Goal: Information Seeking & Learning: Learn about a topic

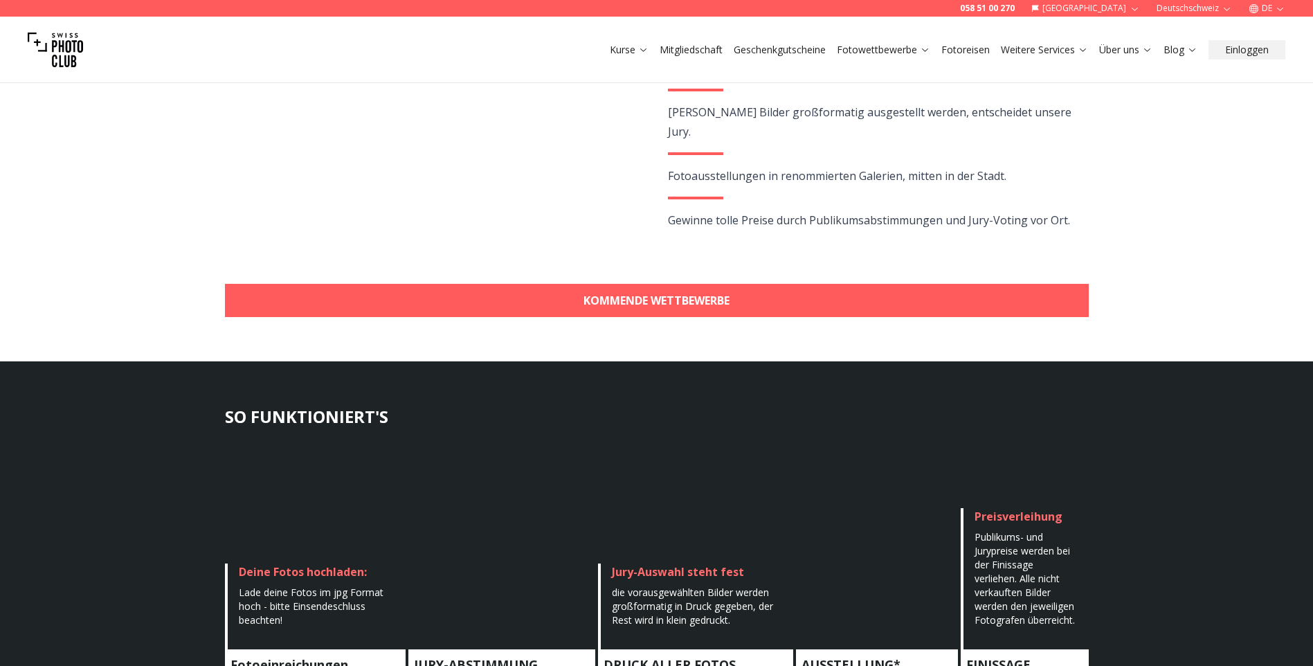
scroll to position [367, 0]
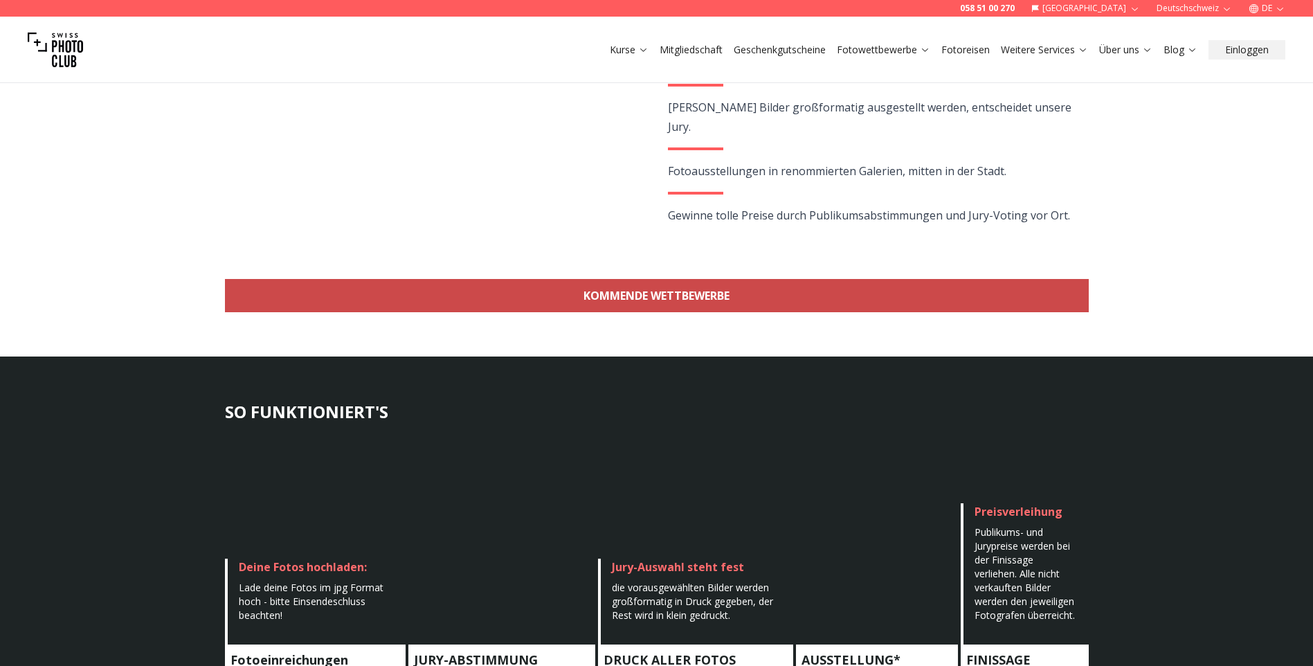
click at [945, 293] on link "KOMMENDE WETTBEWERBE" at bounding box center [657, 295] width 864 height 33
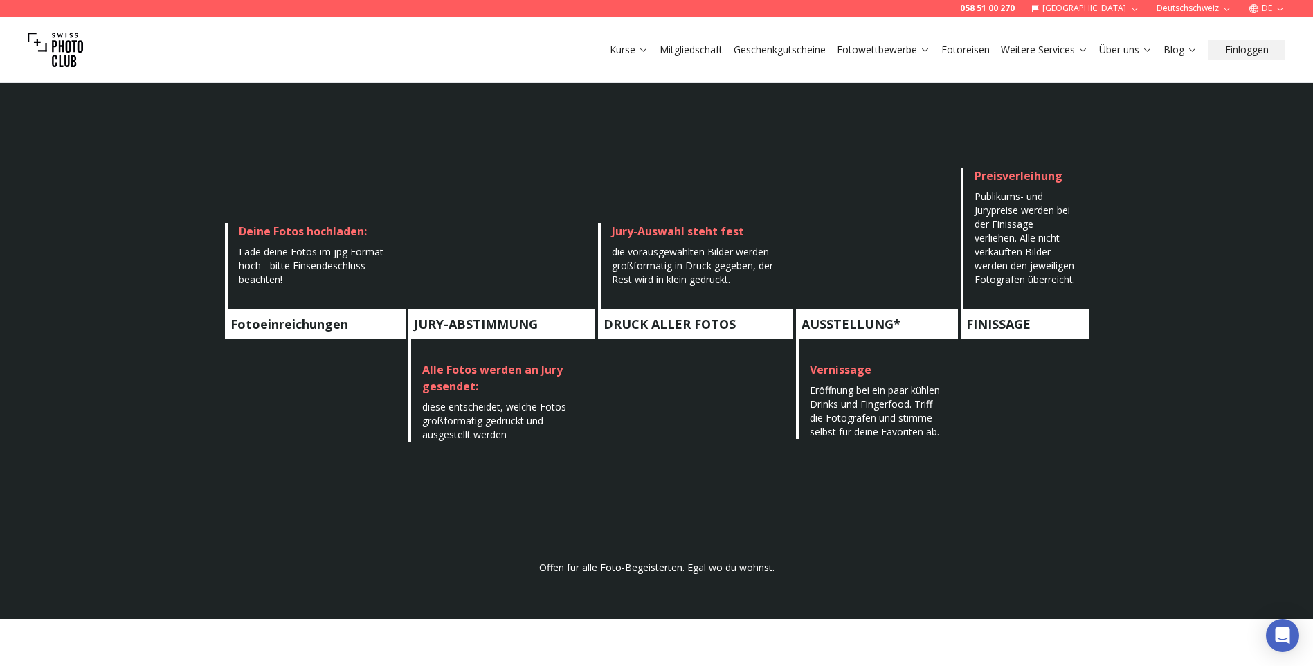
scroll to position [1354, 0]
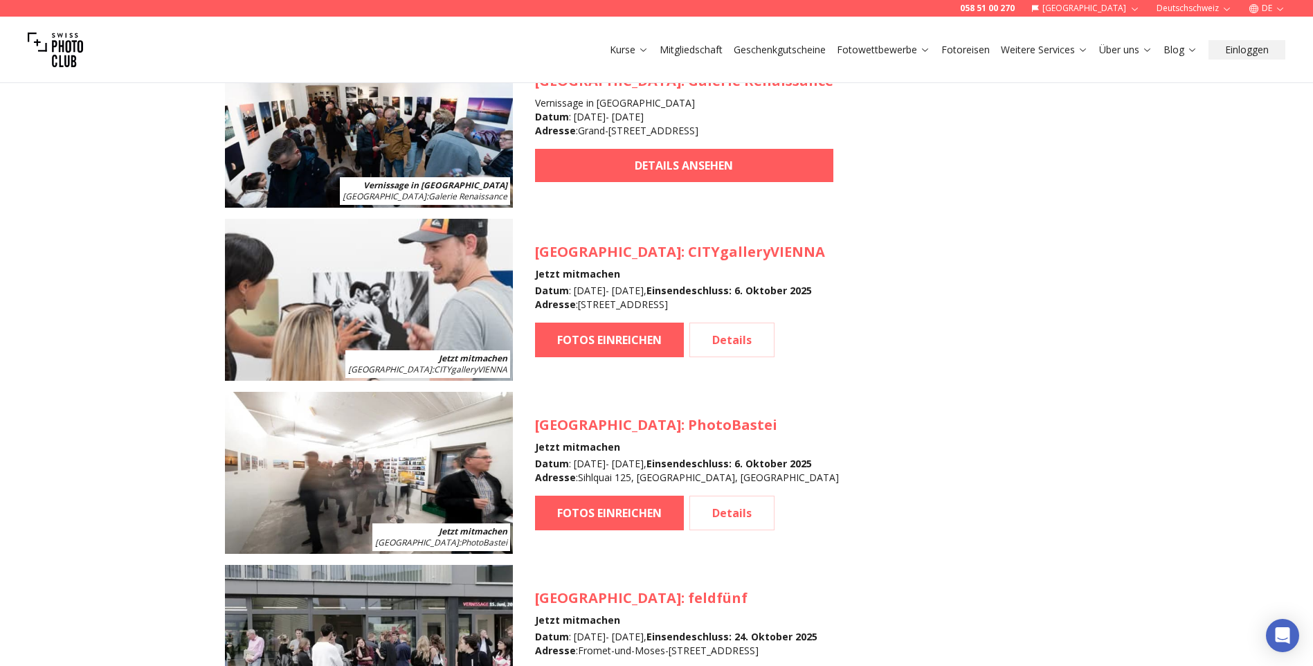
click at [854, 53] on link "Fotowettbewerbe" at bounding box center [883, 50] width 93 height 14
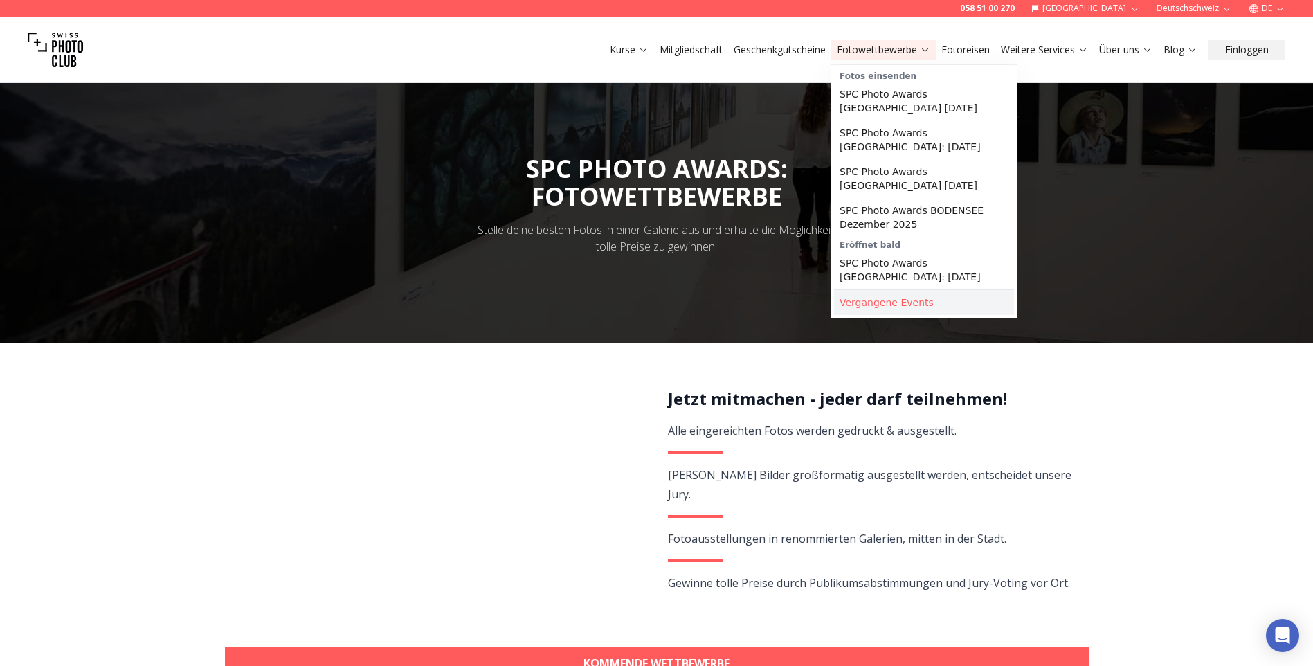
click at [913, 291] on link "Vergangene Events" at bounding box center [924, 302] width 180 height 25
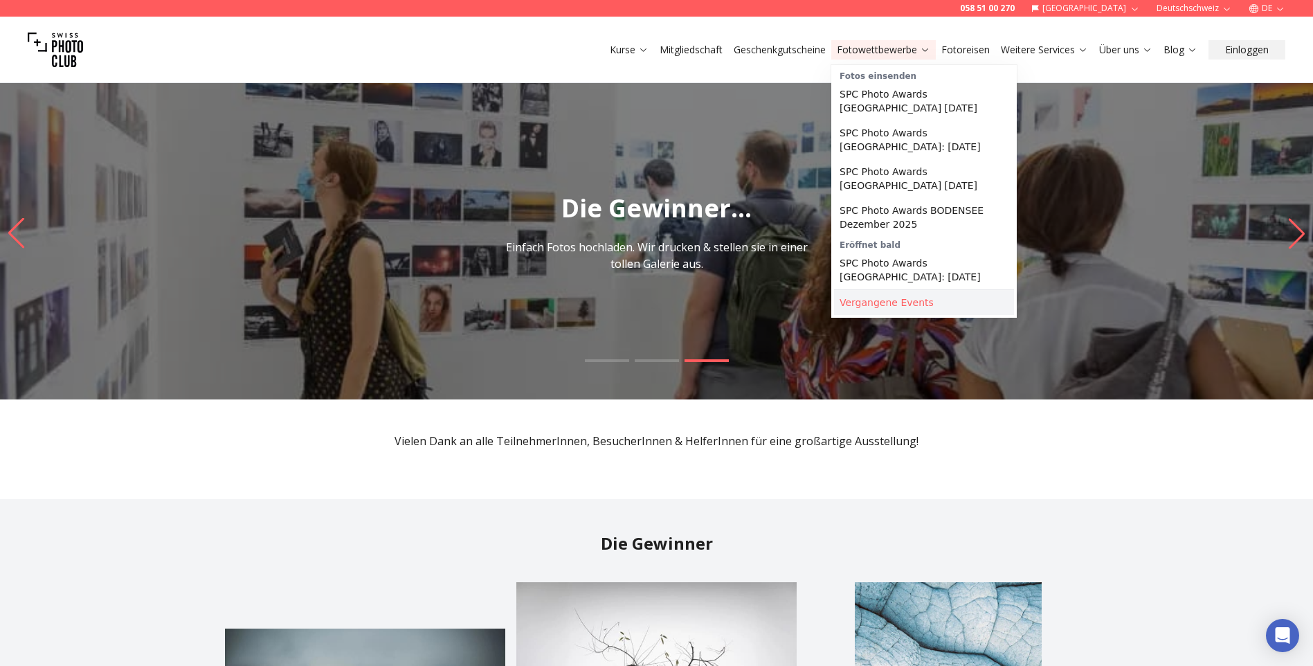
click at [866, 290] on link "Vergangene Events" at bounding box center [924, 302] width 180 height 25
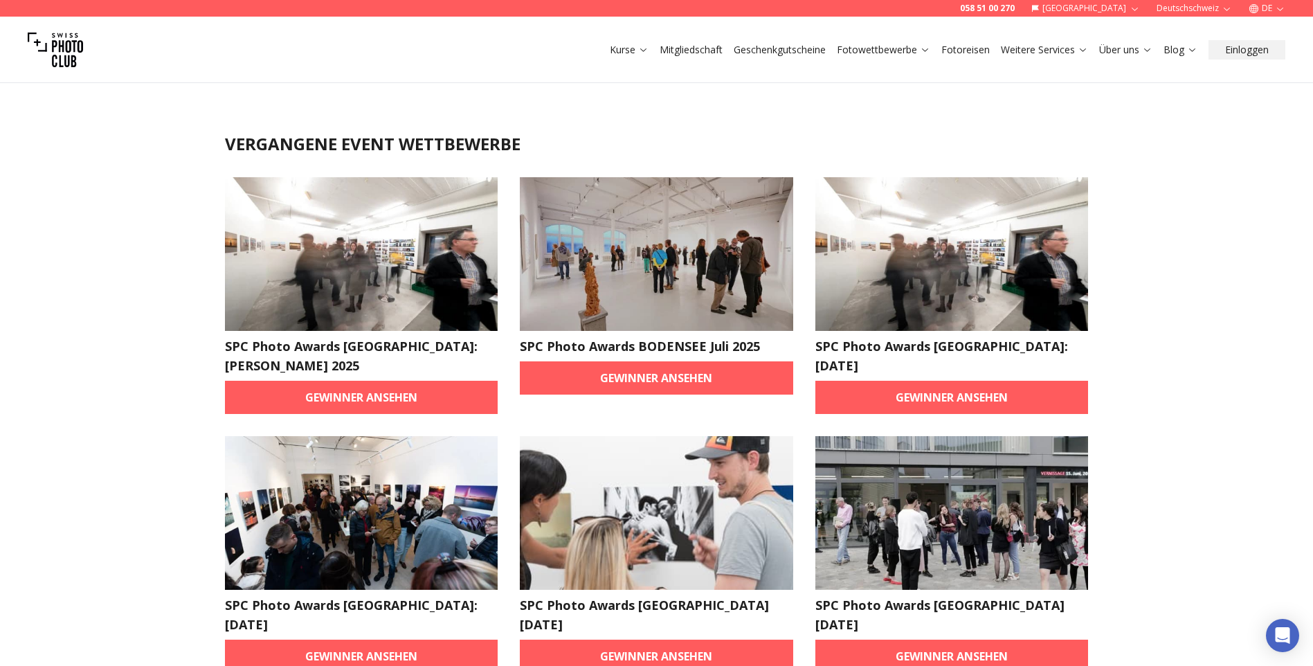
click at [1194, 3] on button "Deutschschweiz" at bounding box center [1194, 8] width 87 height 17
click at [1214, 37] on link "Deutschschweiz" at bounding box center [1198, 30] width 84 height 17
